Goal: Find specific page/section: Find specific page/section

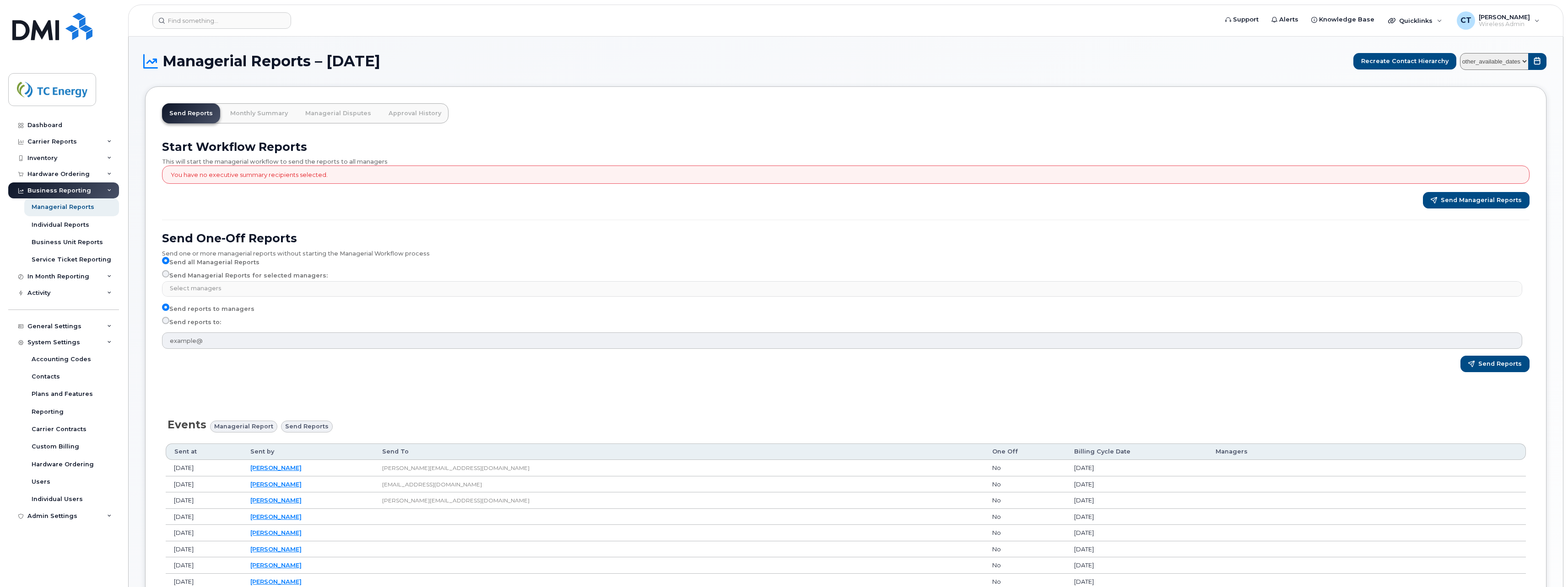
select select
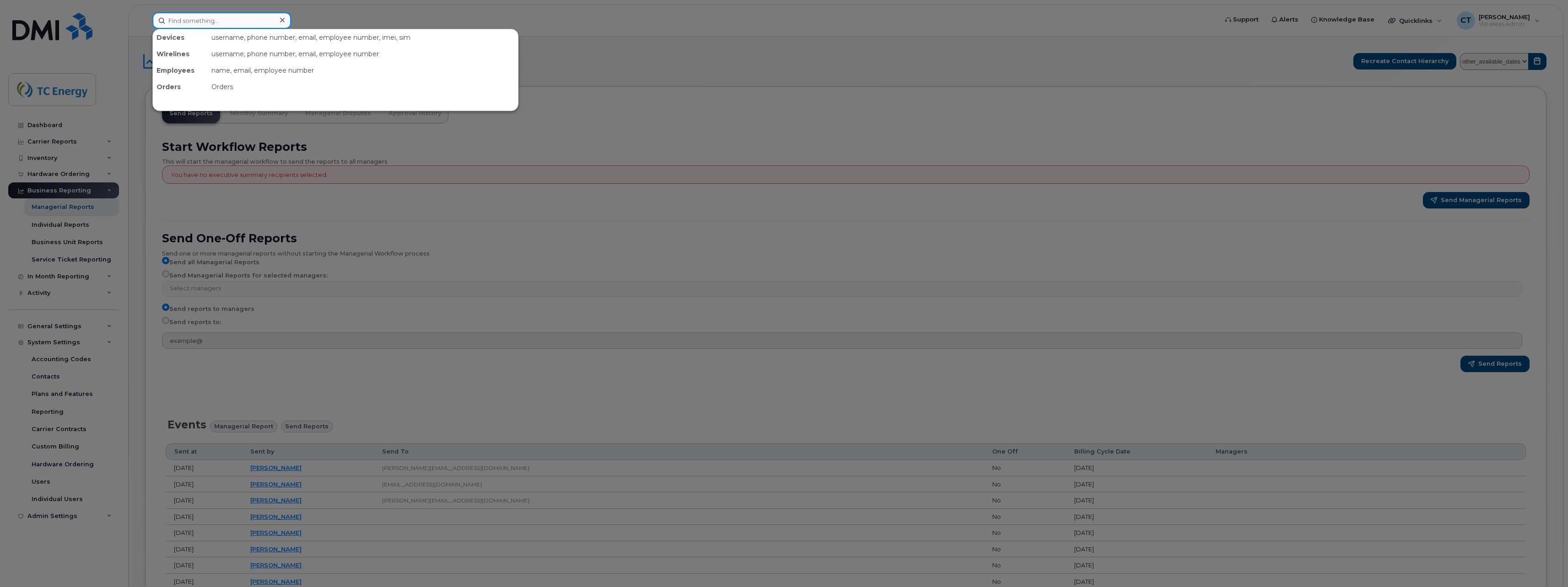
click at [230, 13] on input at bounding box center [222, 20] width 139 height 16
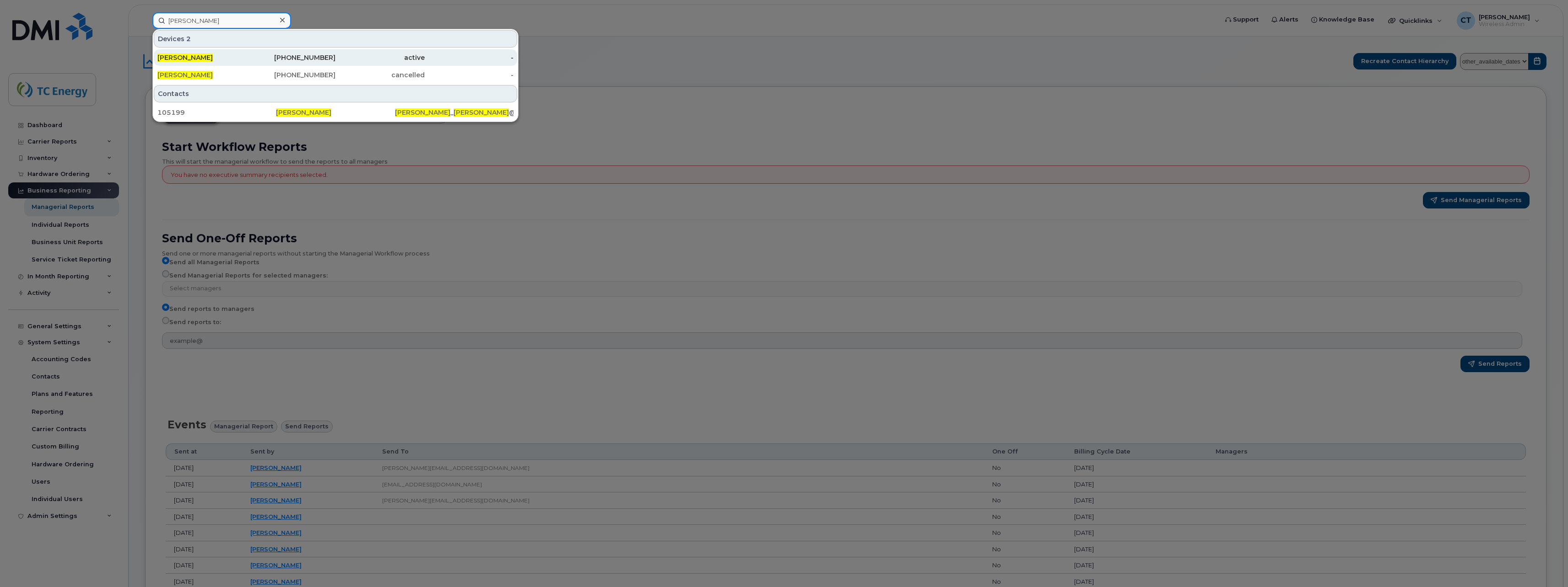
type input "[PERSON_NAME]"
click at [311, 57] on div "[PHONE_NUMBER]" at bounding box center [291, 57] width 89 height 9
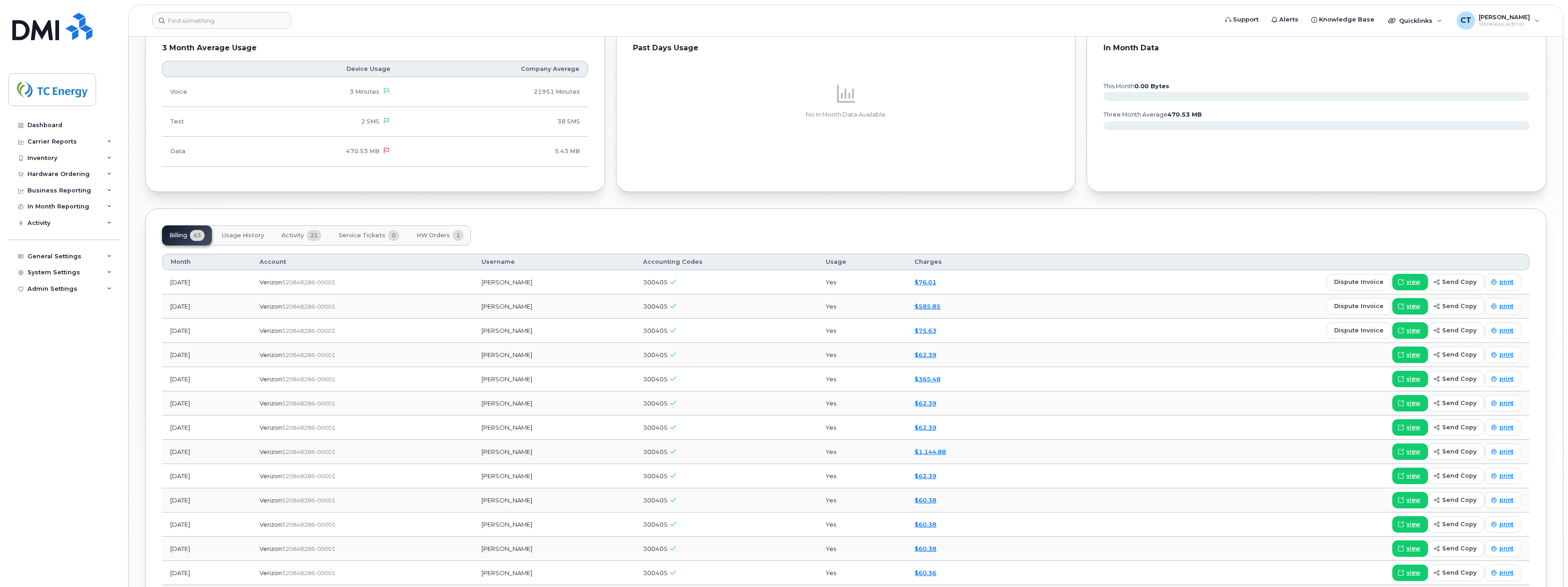
scroll to position [823, 0]
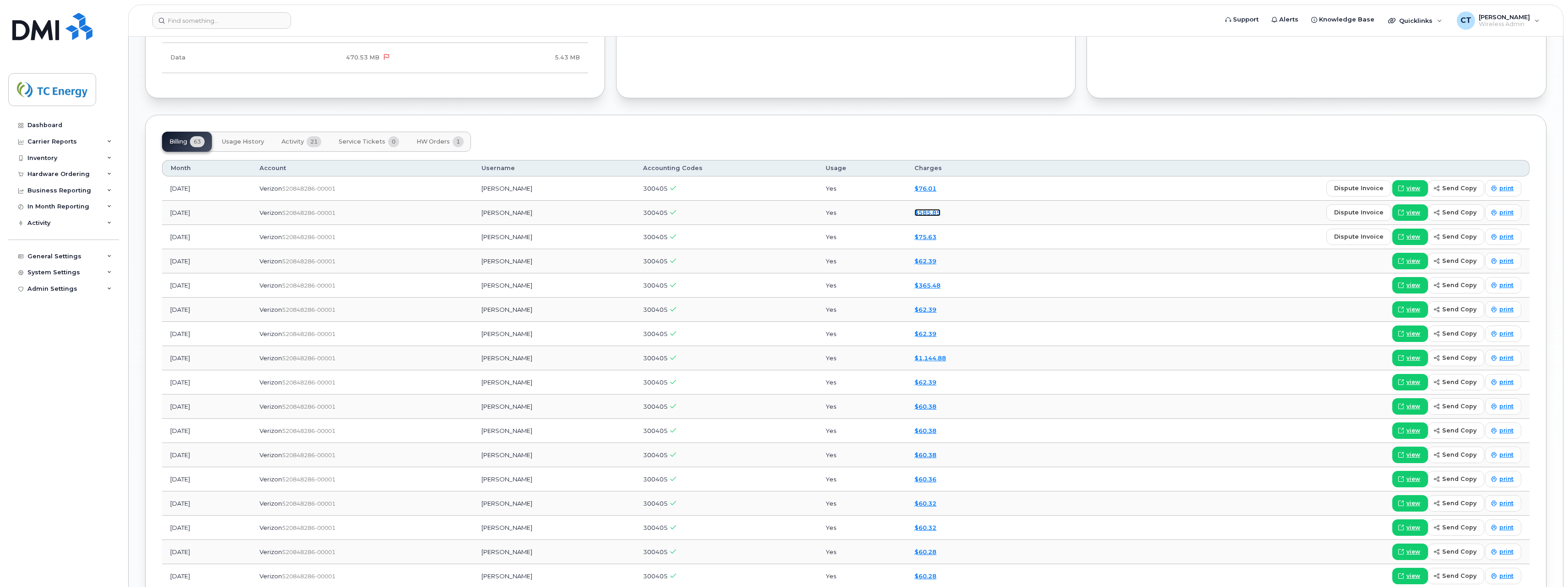
click at [934, 213] on link "$585.85" at bounding box center [927, 213] width 26 height 7
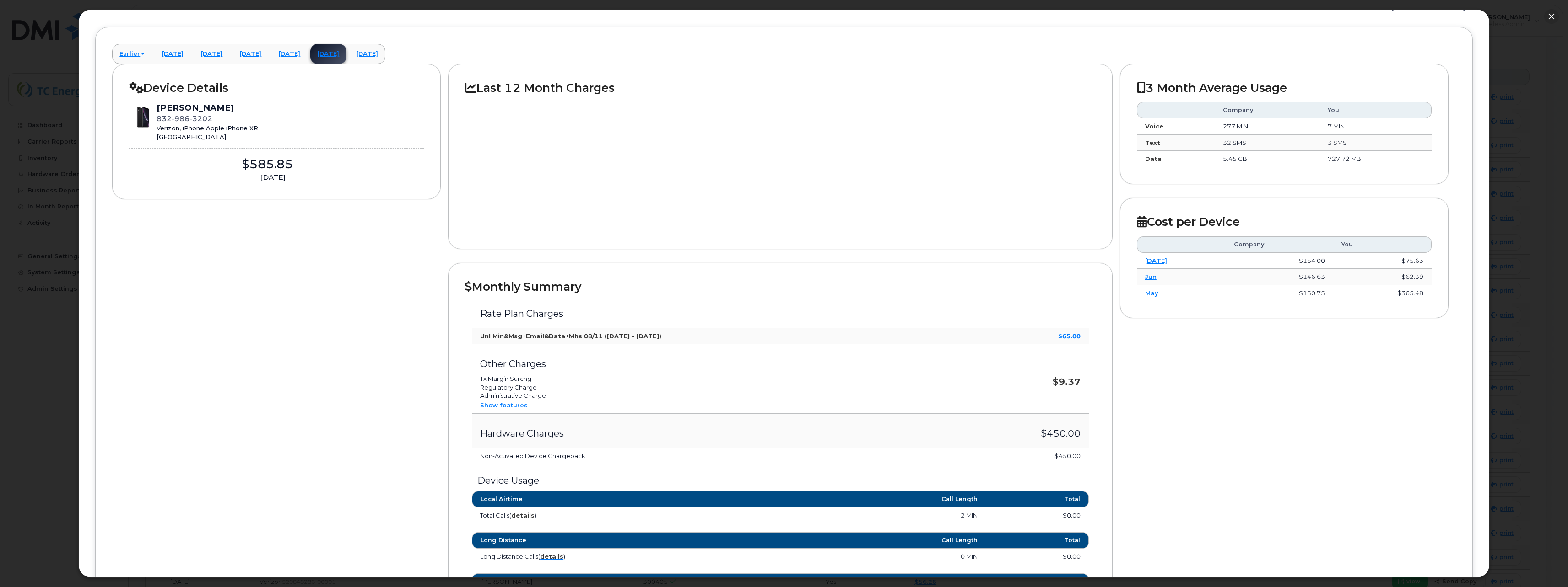
scroll to position [0, 0]
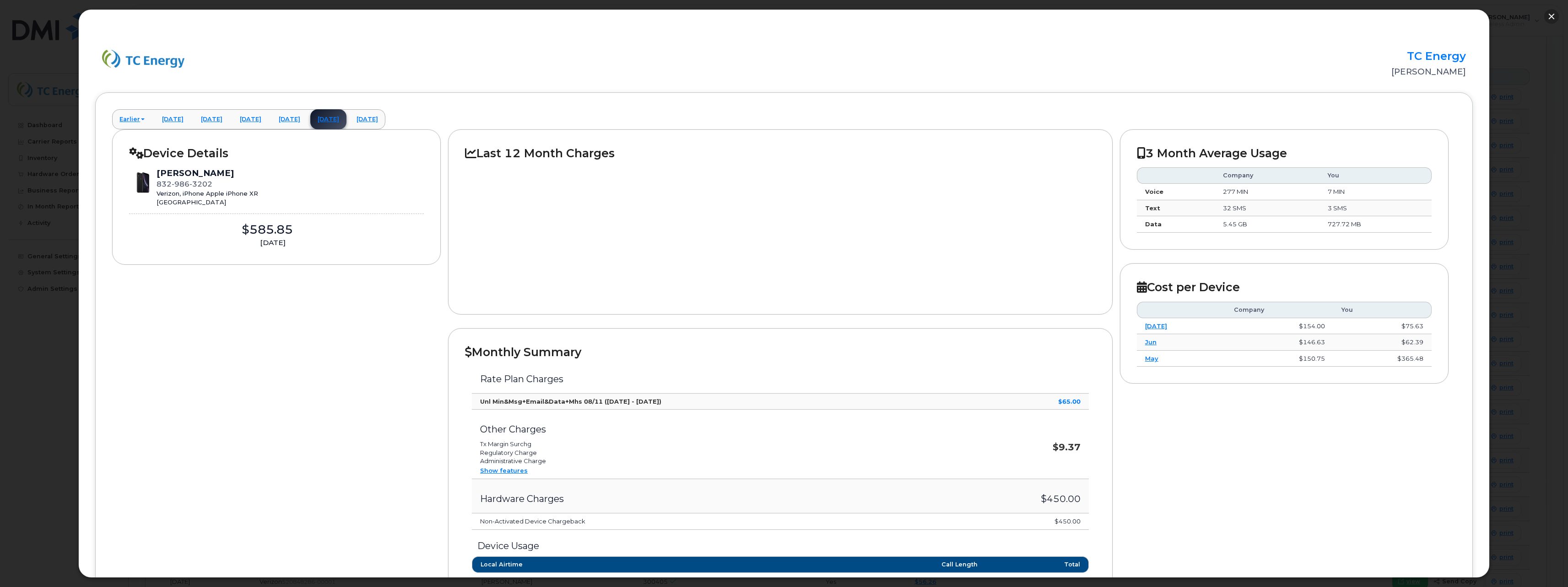
click at [1550, 16] on button "button" at bounding box center [1552, 16] width 15 height 15
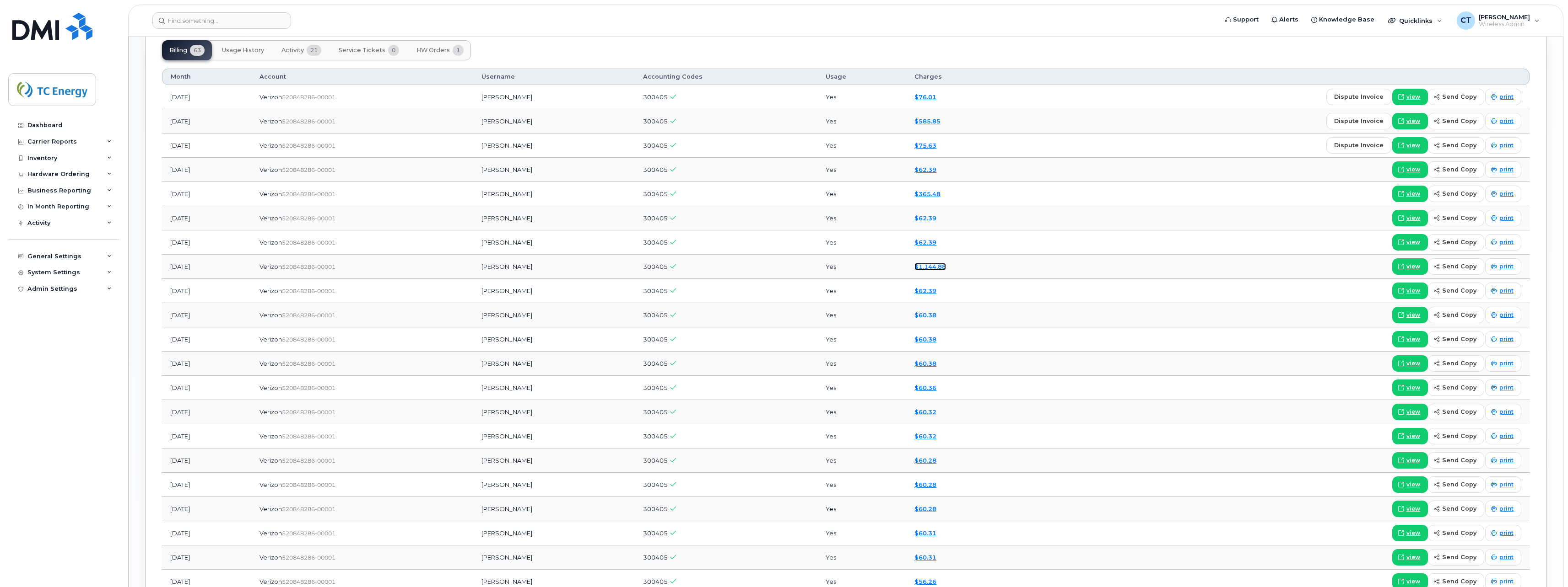
click at [940, 266] on link "$1,144.88" at bounding box center [930, 266] width 32 height 7
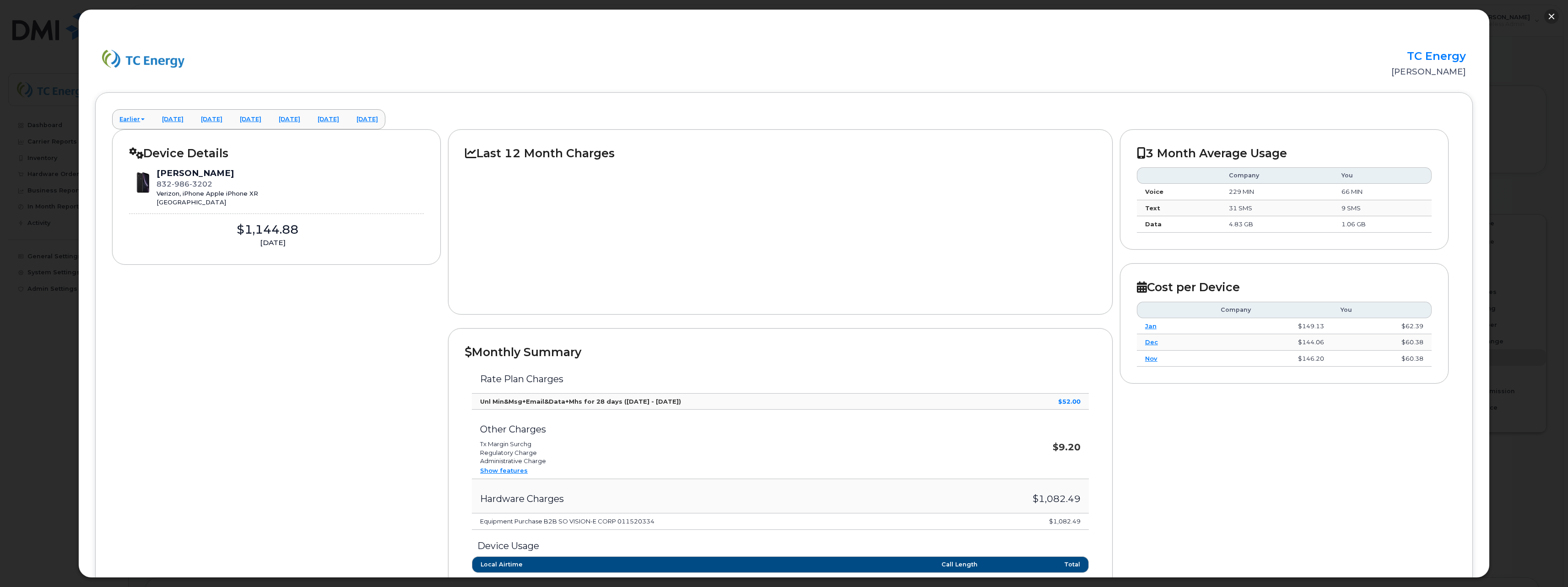
click at [1553, 16] on button "button" at bounding box center [1552, 16] width 15 height 15
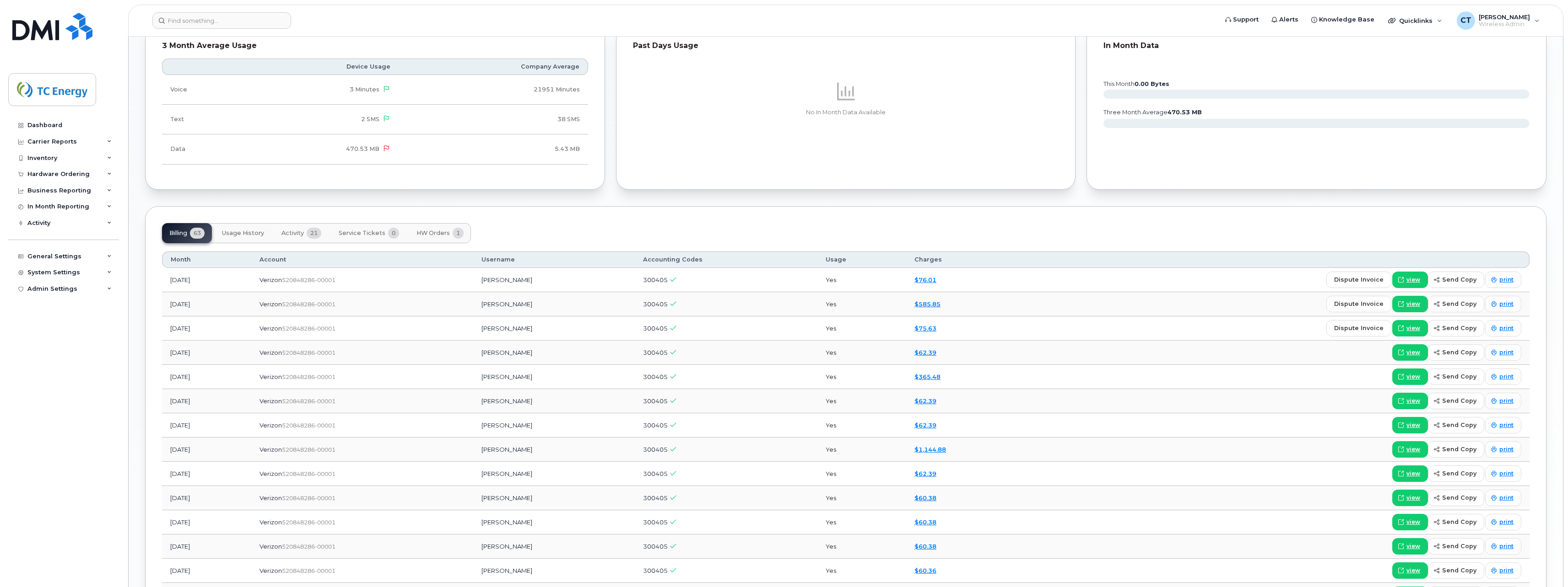
scroll to position [777, 0]
